Goal: Task Accomplishment & Management: Manage account settings

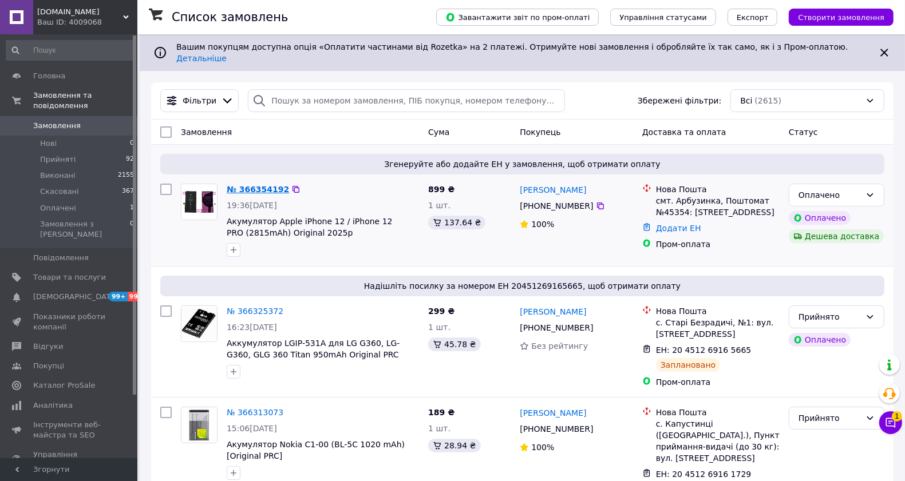
click at [251, 185] on link "№ 366354192" at bounding box center [258, 189] width 62 height 9
click at [805, 189] on div "Оплачено" at bounding box center [829, 195] width 62 height 13
click at [815, 207] on li "Прийнято" at bounding box center [836, 210] width 94 height 21
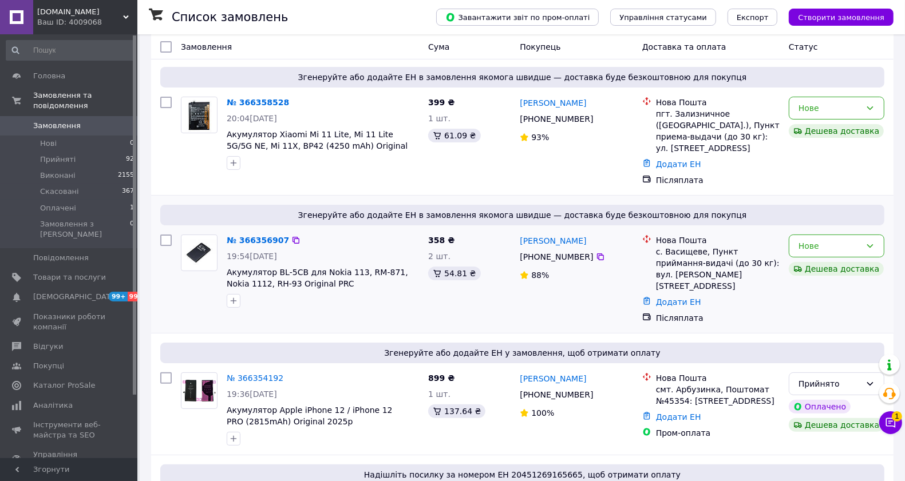
scroll to position [143, 0]
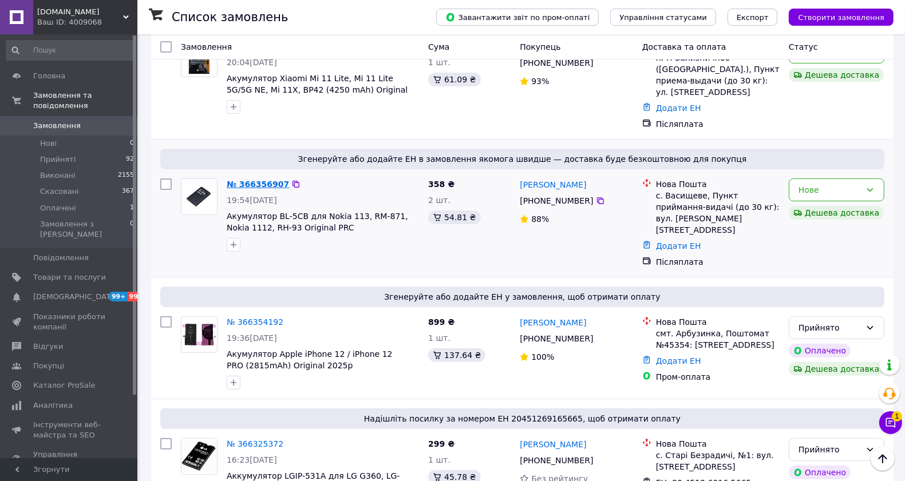
click at [266, 180] on link "№ 366356907" at bounding box center [258, 184] width 62 height 9
click at [840, 184] on div "Нове" at bounding box center [829, 190] width 62 height 13
click at [818, 204] on li "Прийнято" at bounding box center [836, 205] width 94 height 21
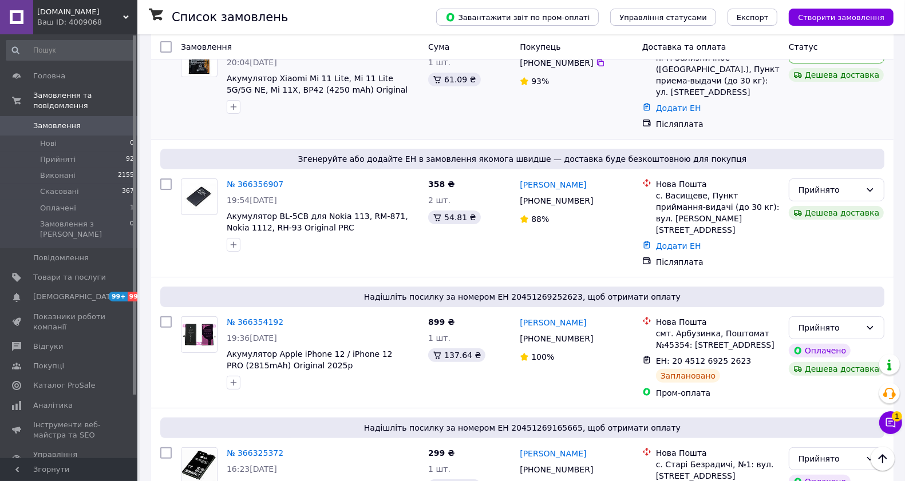
scroll to position [0, 0]
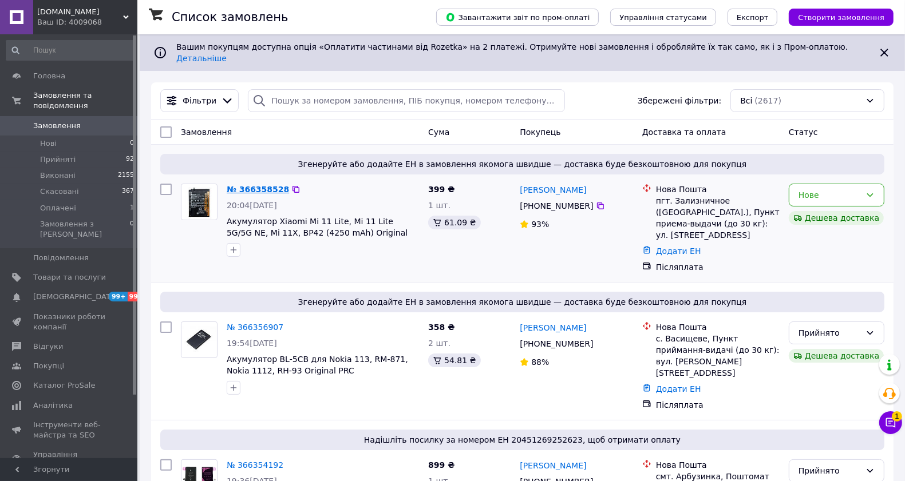
click at [263, 185] on link "№ 366358528" at bounding box center [258, 189] width 62 height 9
click at [860, 189] on div "Нове" at bounding box center [829, 195] width 62 height 13
click at [841, 209] on li "Прийнято" at bounding box center [836, 210] width 94 height 21
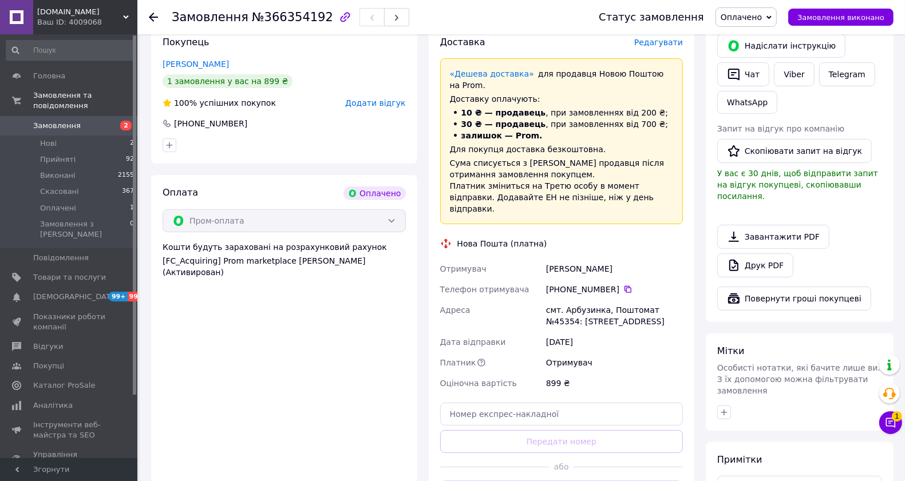
scroll to position [286, 0]
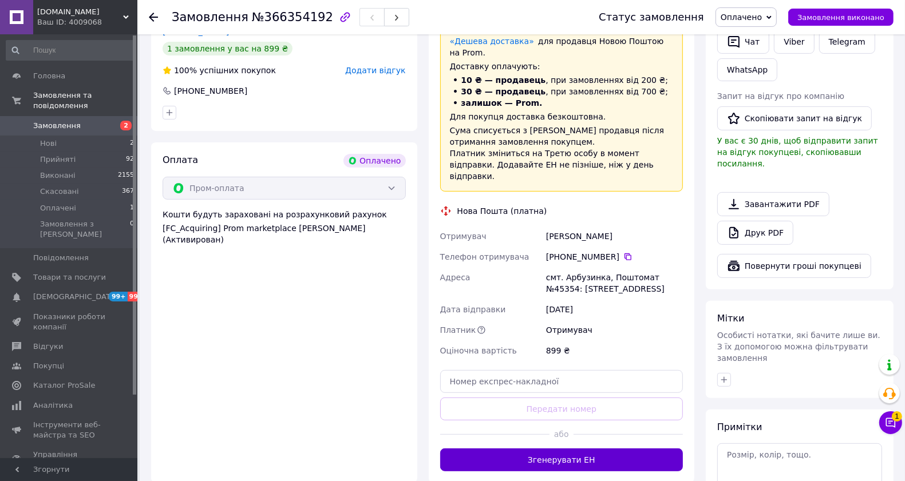
click at [583, 449] on button "Згенерувати ЕН" at bounding box center [561, 460] width 243 height 23
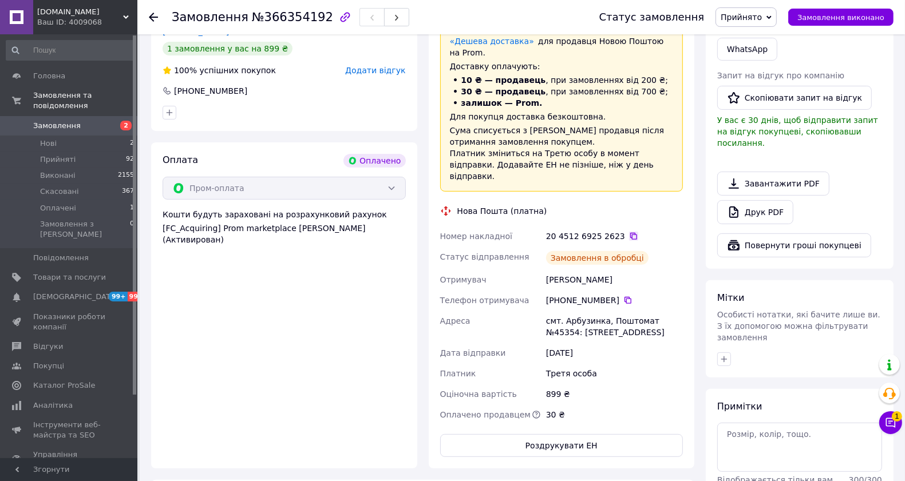
click at [629, 232] on icon at bounding box center [633, 236] width 9 height 9
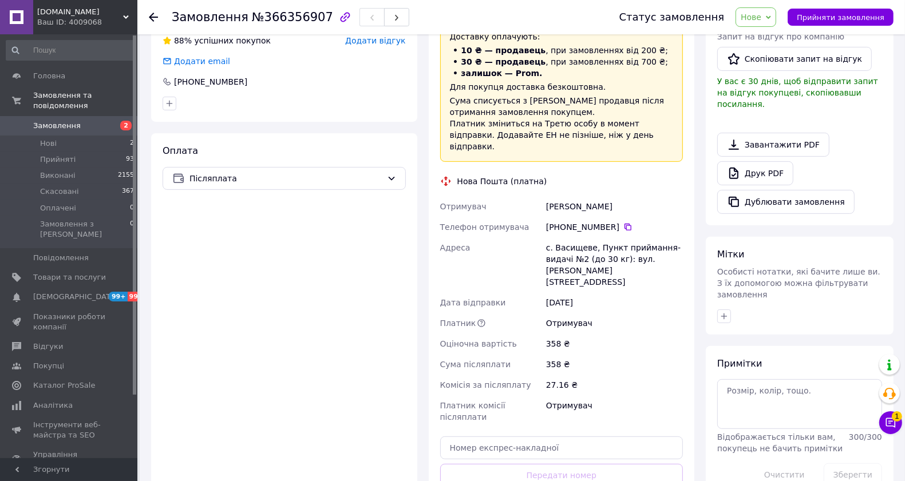
scroll to position [358, 0]
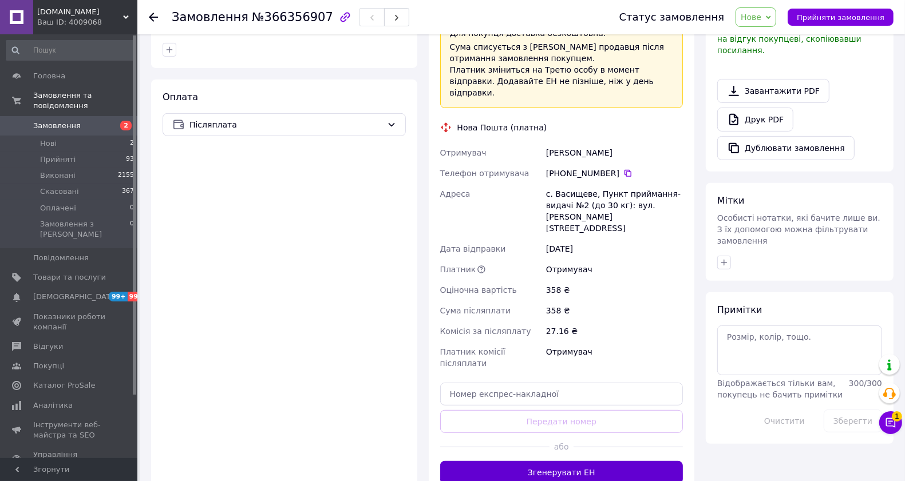
click at [556, 461] on button "Згенерувати ЕН" at bounding box center [561, 472] width 243 height 23
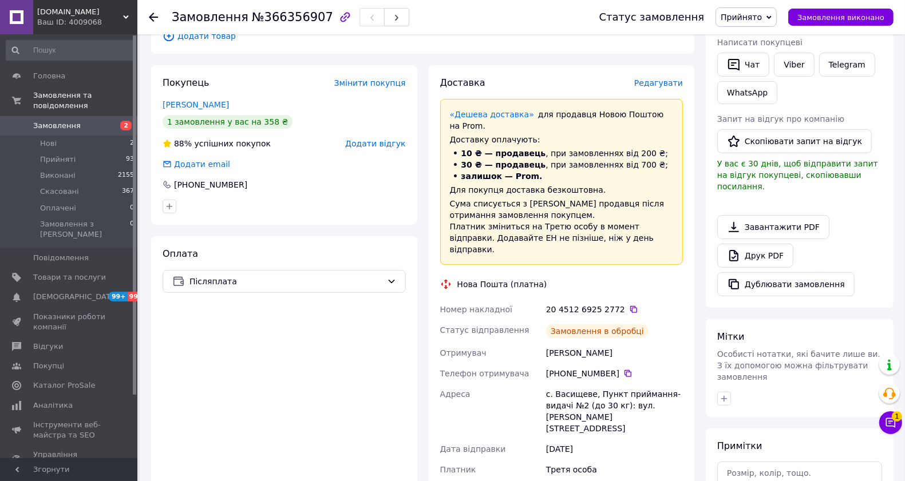
scroll to position [143, 0]
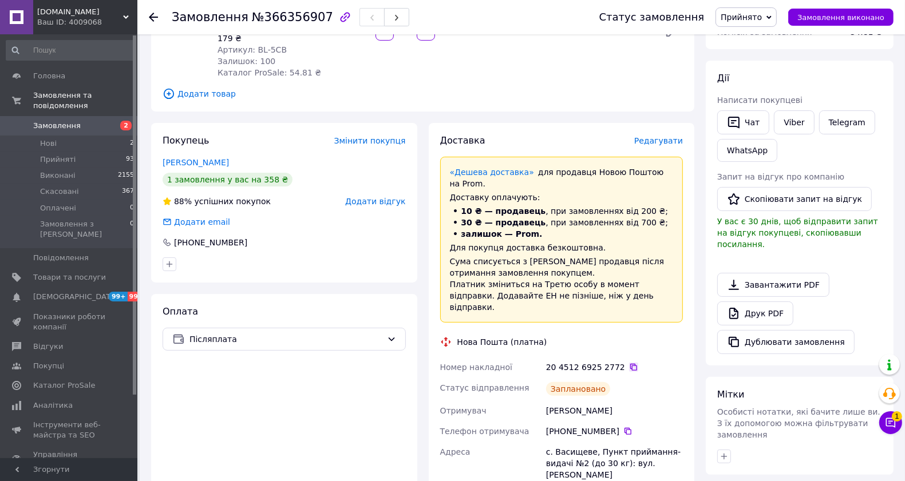
click at [629, 363] on icon at bounding box center [633, 367] width 9 height 9
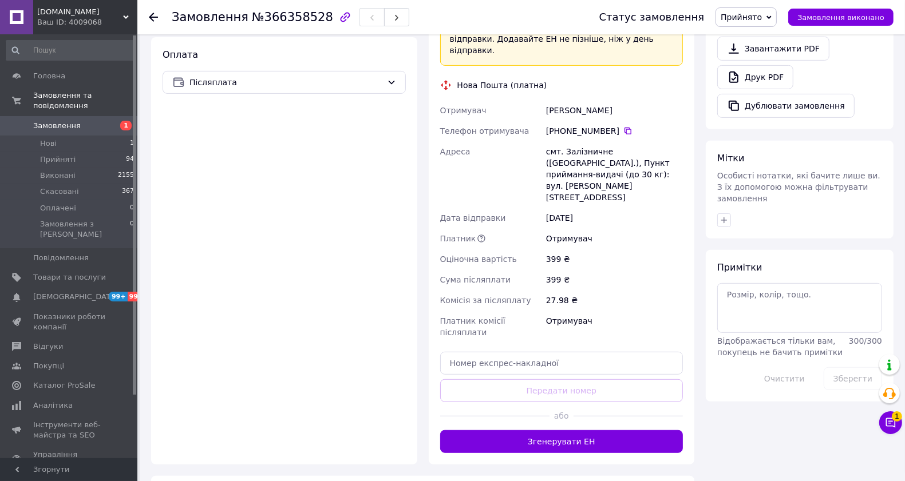
scroll to position [429, 0]
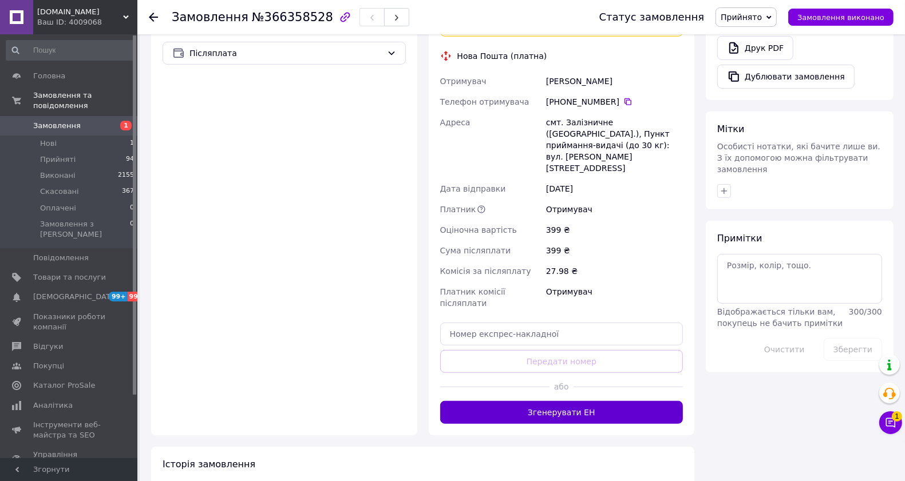
click at [558, 401] on button "Згенерувати ЕН" at bounding box center [561, 412] width 243 height 23
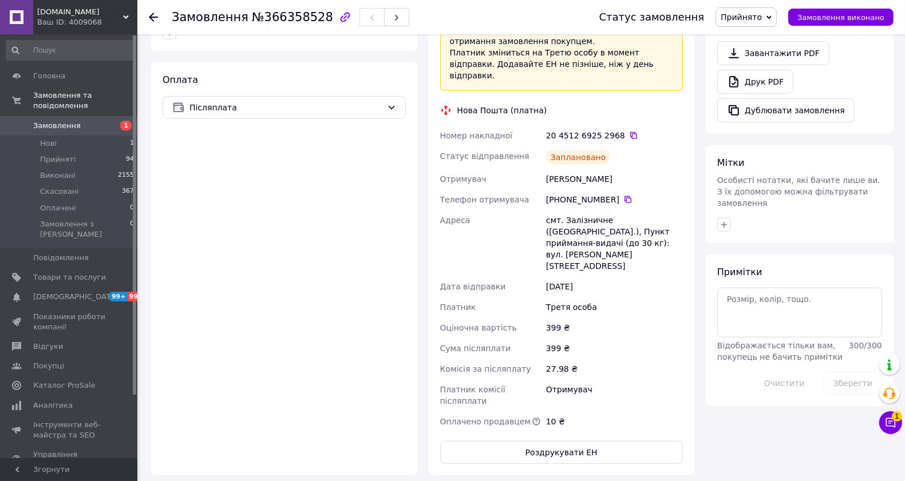
scroll to position [358, 0]
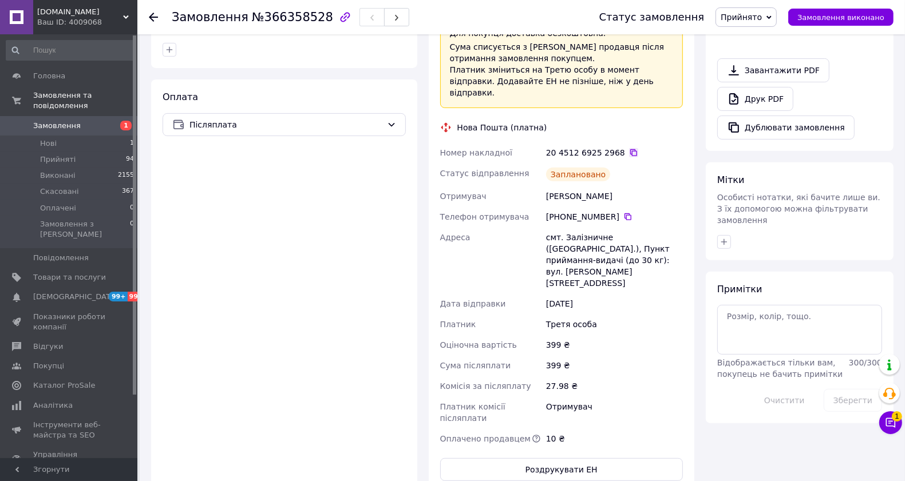
click at [629, 148] on icon at bounding box center [633, 152] width 9 height 9
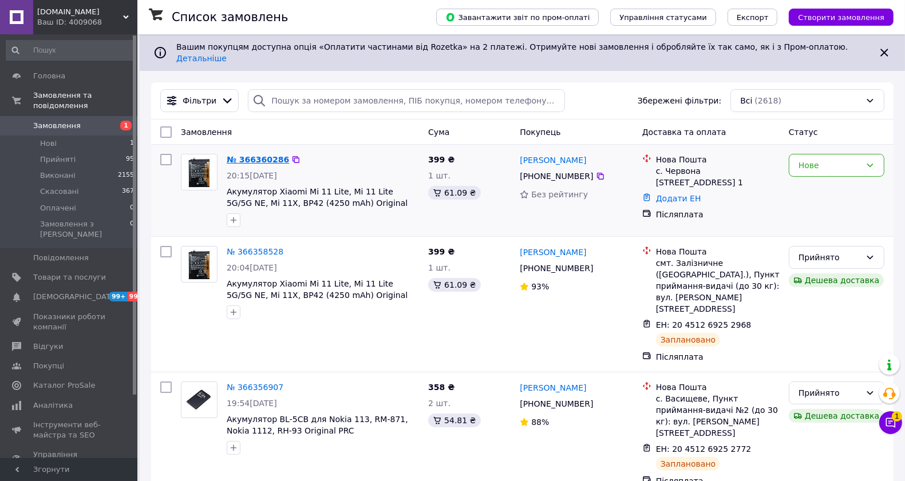
click at [254, 155] on link "№ 366360286" at bounding box center [258, 159] width 62 height 9
click at [842, 162] on div "Нове" at bounding box center [829, 165] width 62 height 13
click at [827, 180] on li "Прийнято" at bounding box center [836, 180] width 94 height 21
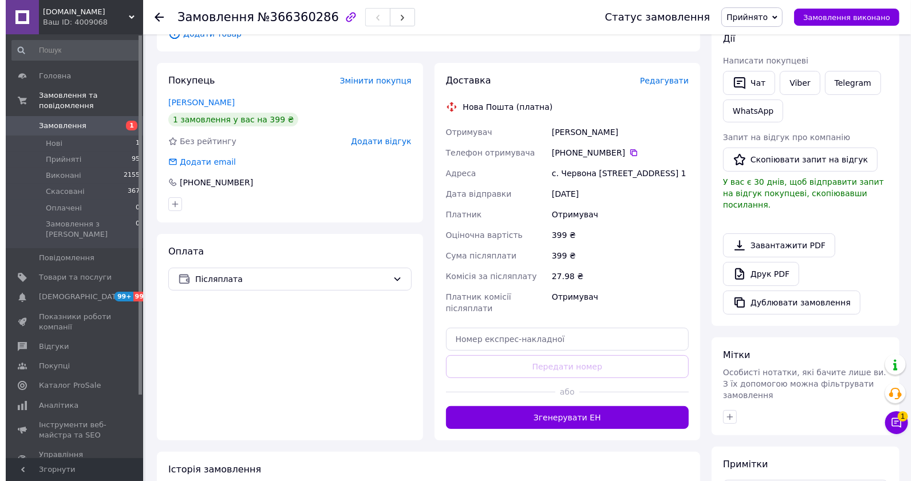
scroll to position [215, 0]
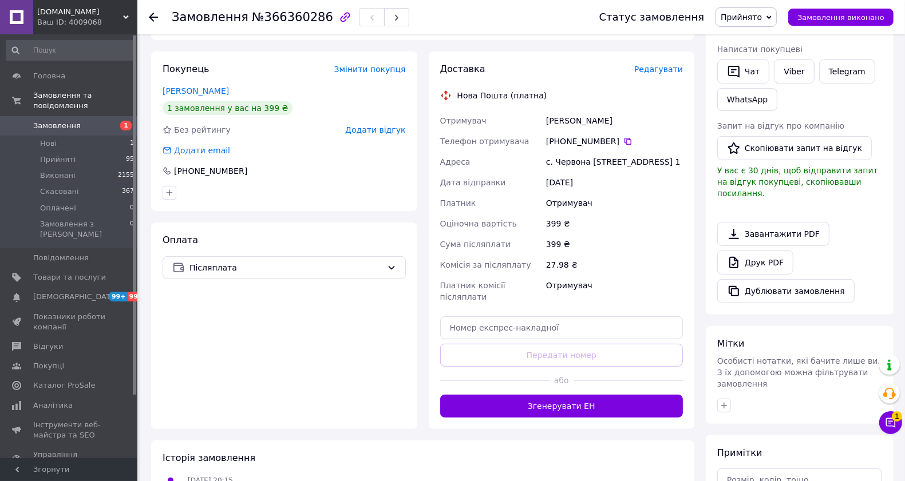
click at [571, 415] on button "Згенерувати ЕН" at bounding box center [561, 406] width 243 height 23
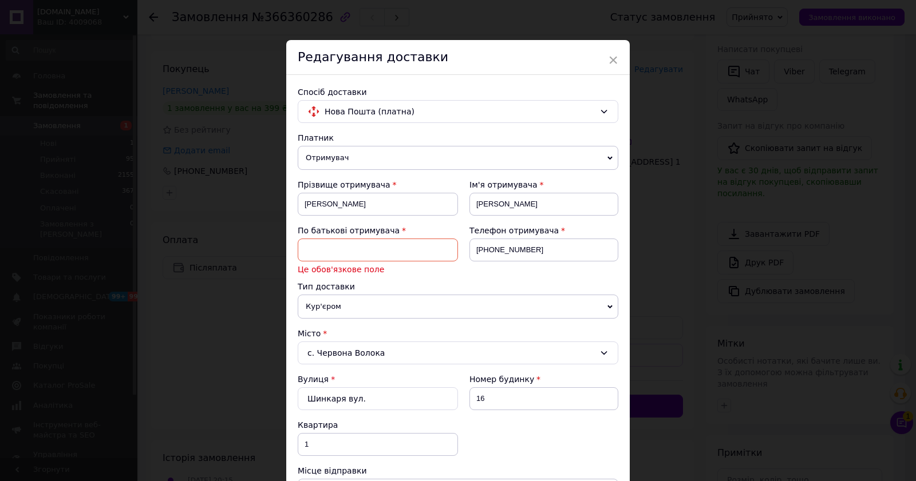
click at [387, 248] on input at bounding box center [378, 250] width 160 height 23
type input "Батьківна"
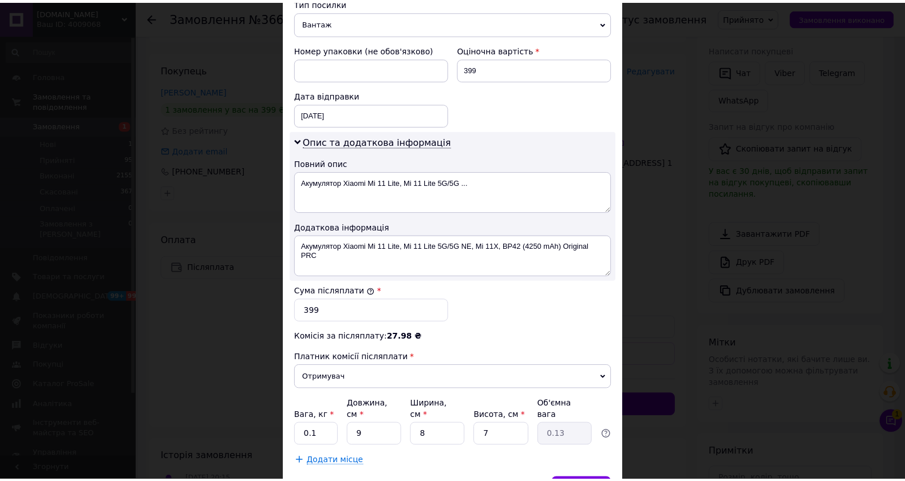
scroll to position [558, 0]
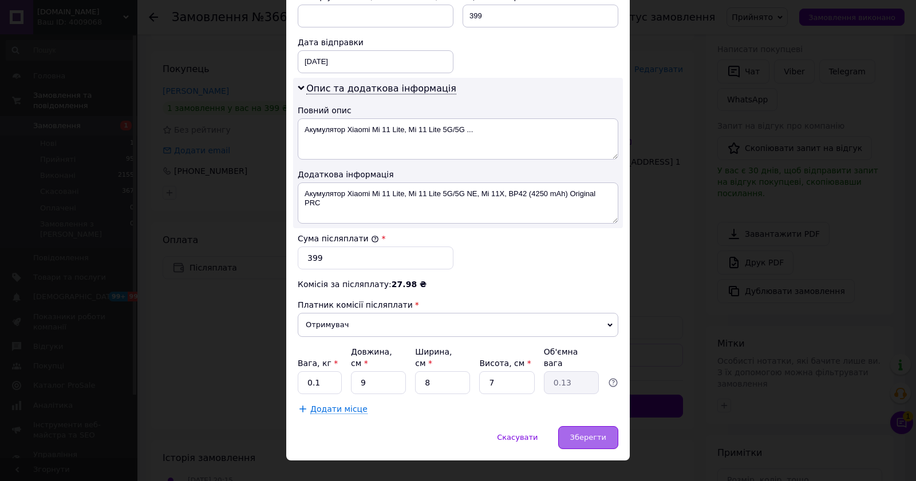
click at [580, 433] on span "Зберегти" at bounding box center [588, 437] width 36 height 9
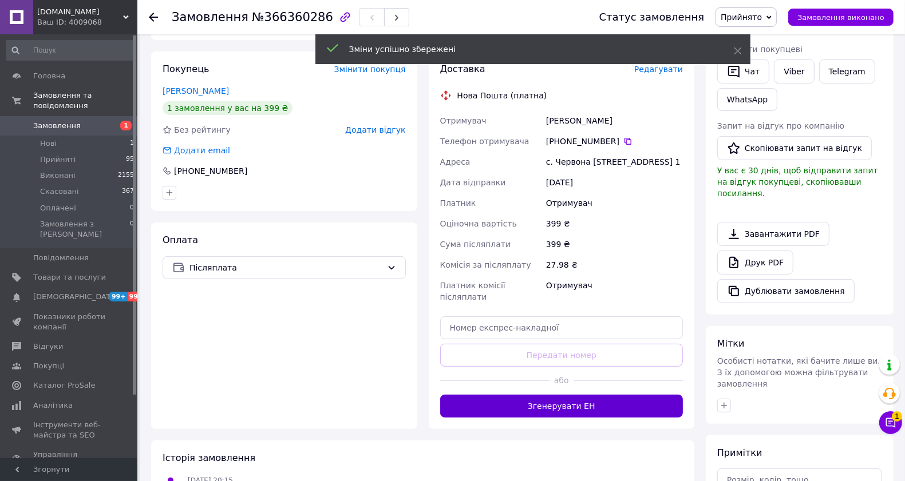
click at [575, 403] on button "Згенерувати ЕН" at bounding box center [561, 406] width 243 height 23
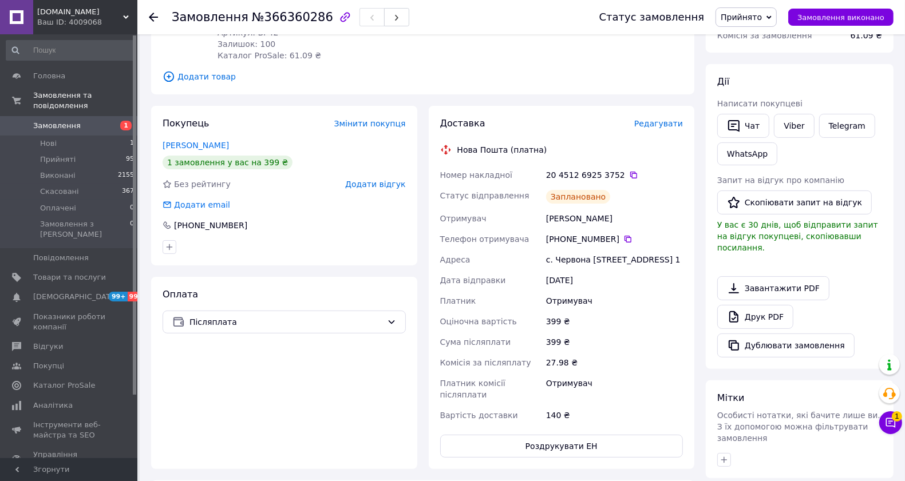
scroll to position [143, 0]
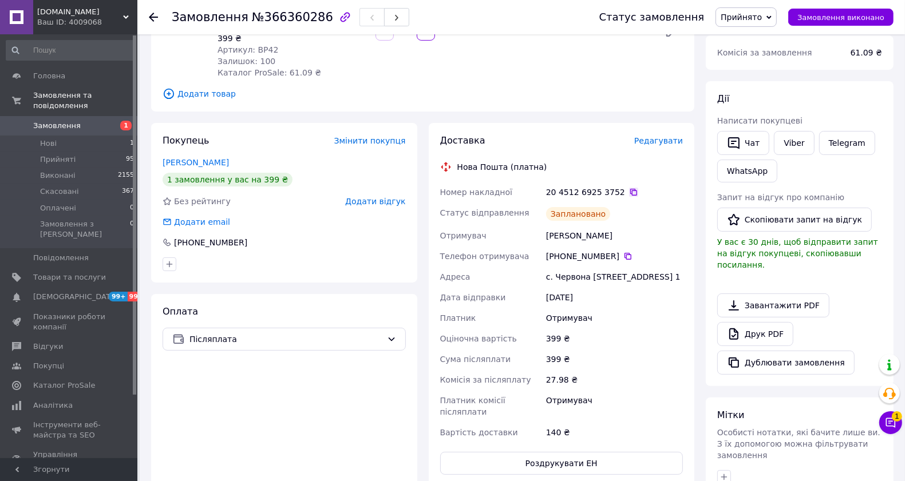
click at [629, 193] on icon at bounding box center [633, 192] width 9 height 9
drag, startPoint x: 613, startPoint y: 276, endPoint x: 555, endPoint y: 276, distance: 57.8
click at [555, 276] on div "с. Червона Волока, Шинкаря вул., буд. 16, кв. 1" at bounding box center [614, 277] width 141 height 21
copy div "Червона Волока"
click at [629, 278] on div "с. Червона Волока, Шинкаря вул., буд. 16, кв. 1" at bounding box center [614, 277] width 141 height 21
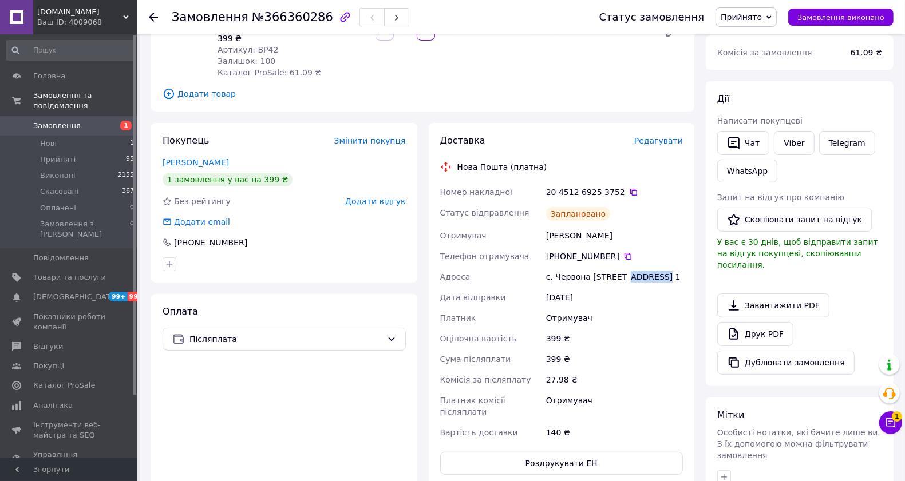
drag, startPoint x: 629, startPoint y: 278, endPoint x: 618, endPoint y: 308, distance: 32.8
click at [628, 278] on div "с. Червона Волока, Шинкаря вул., буд. 16, кв. 1" at bounding box center [614, 277] width 141 height 21
copy div "Шинкаря"
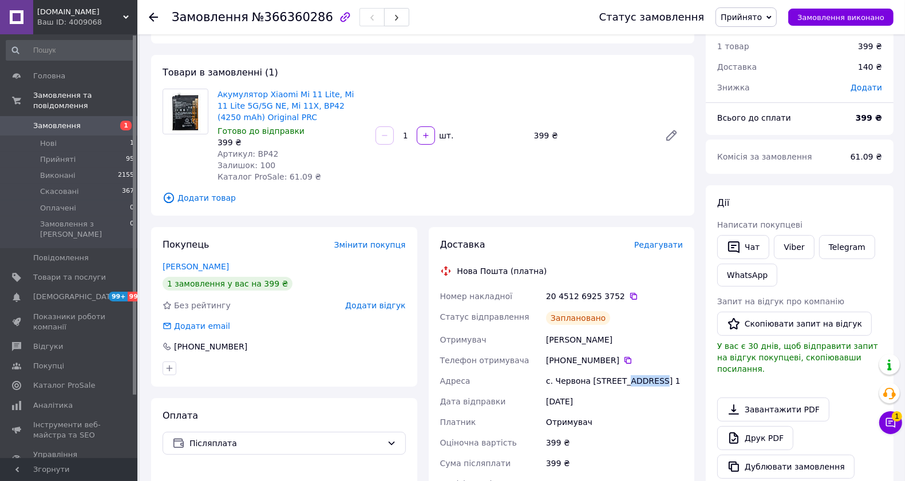
scroll to position [0, 0]
